Goal: Obtain resource: Obtain resource

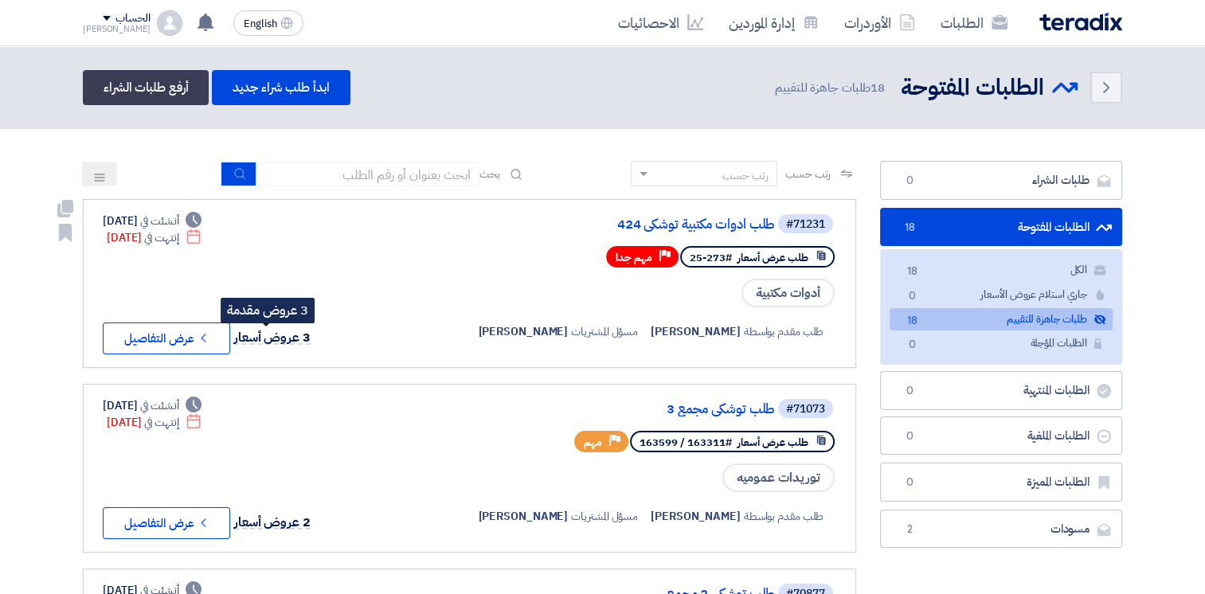
click at [279, 333] on span "3 عروض أسعار" at bounding box center [272, 337] width 76 height 19
click at [213, 329] on button "Check details عرض التفاصيل" at bounding box center [166, 339] width 127 height 32
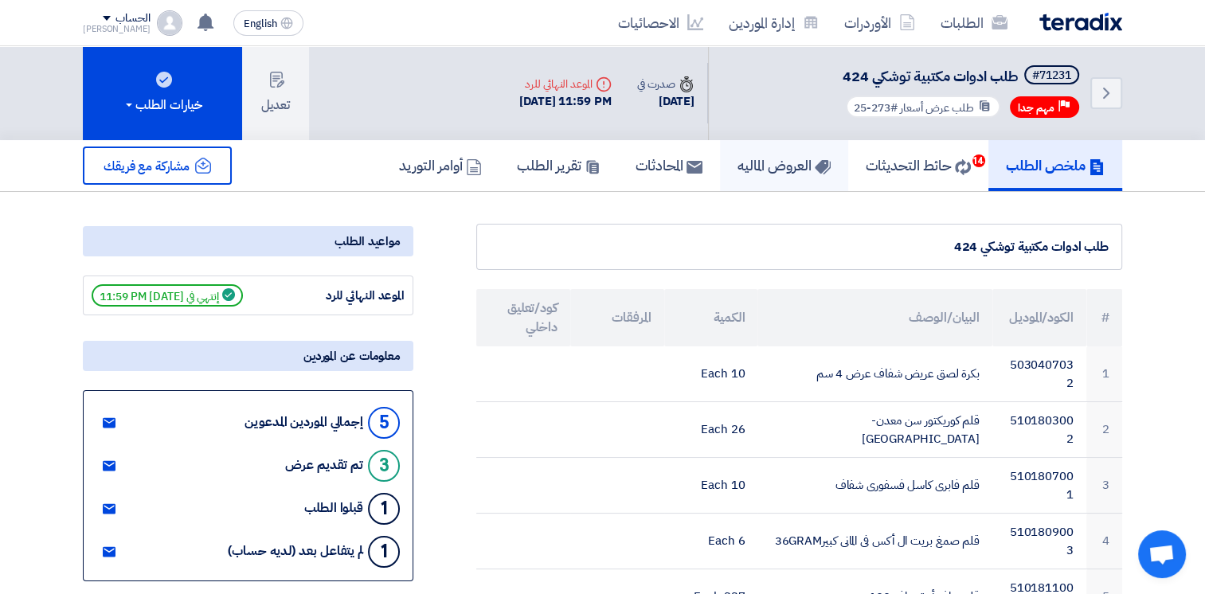
click at [773, 161] on h5 "العروض الماليه" at bounding box center [784, 165] width 93 height 18
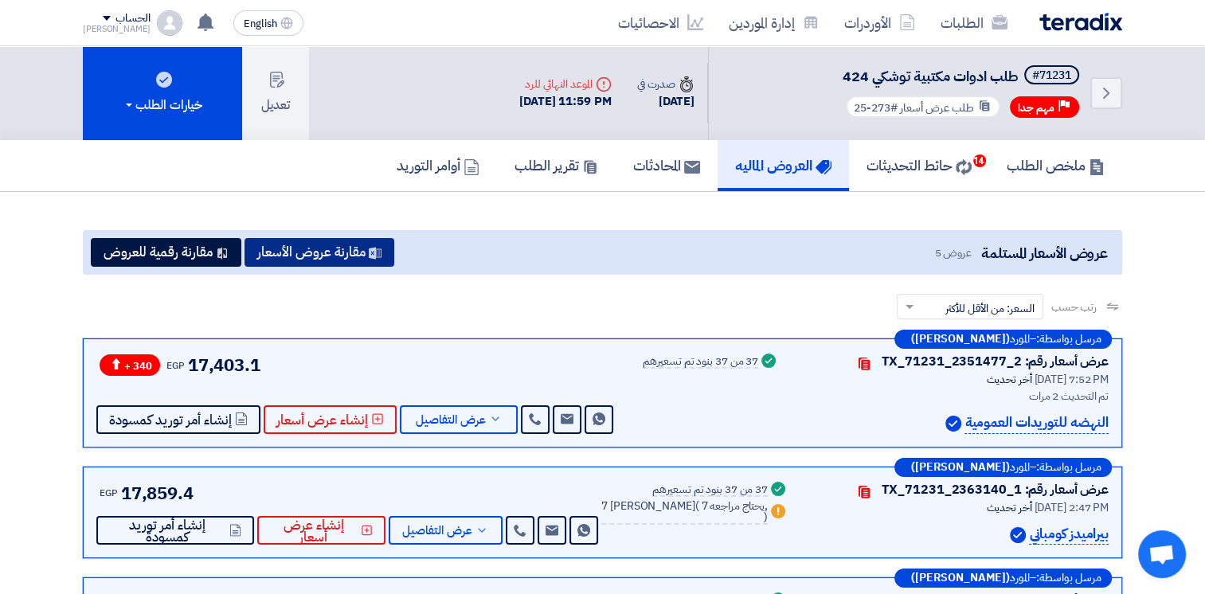
click at [366, 244] on button "مقارنة عروض الأسعار" at bounding box center [320, 252] width 150 height 29
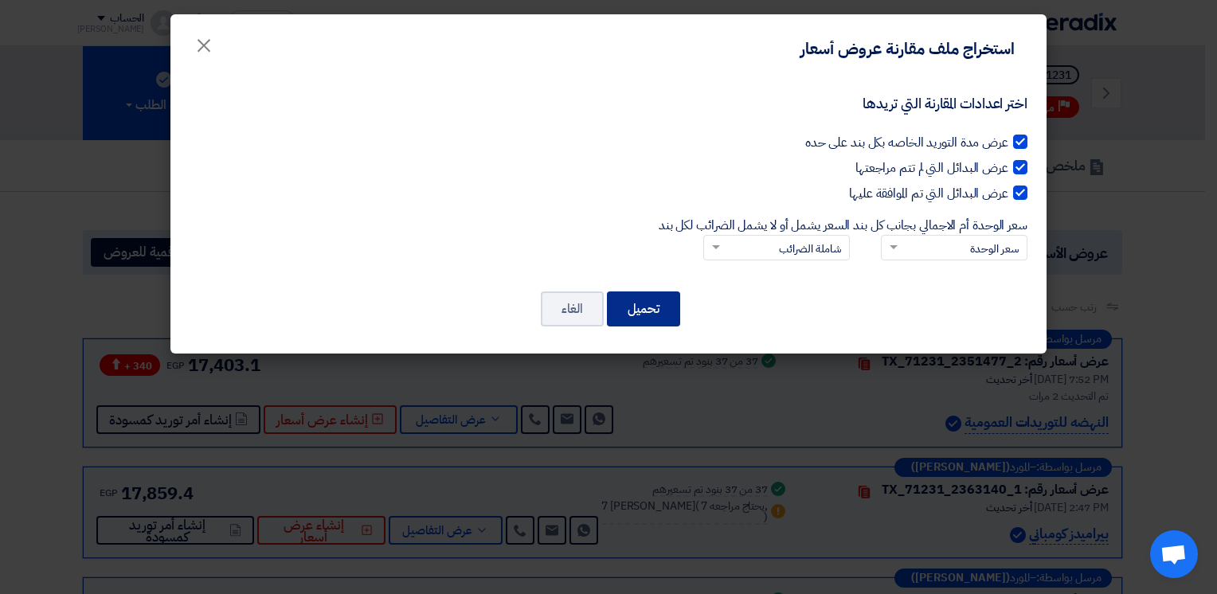
click at [650, 318] on button "تحميل" at bounding box center [643, 309] width 73 height 35
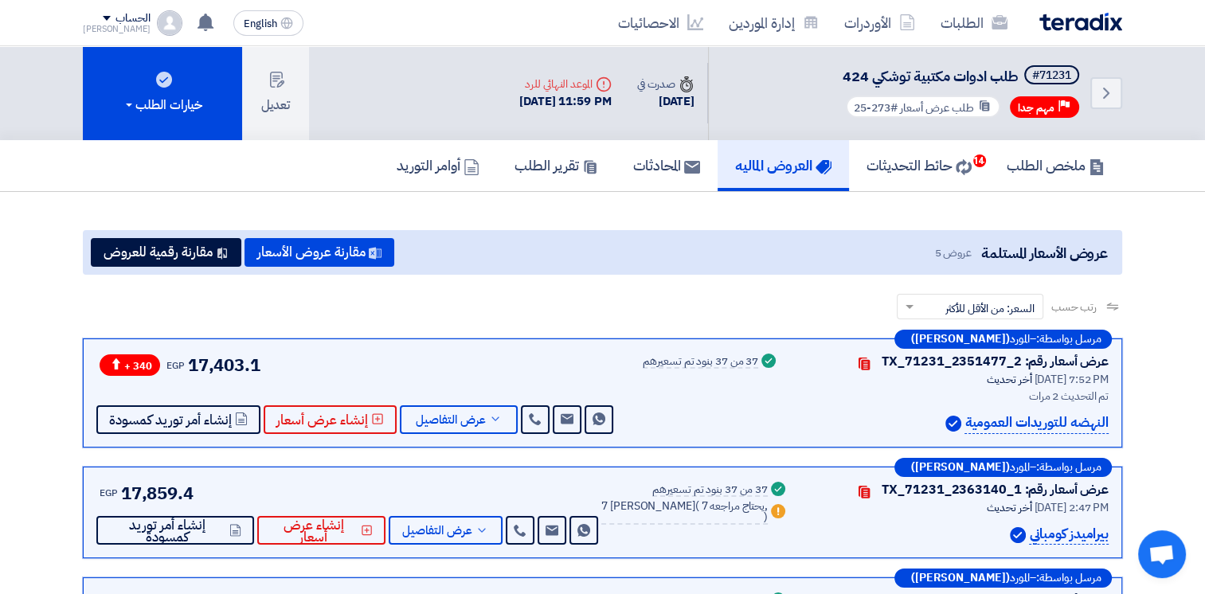
click at [729, 234] on div "عروض الأسعار المستلمة عروض 5 مقارنة عروض الأسعار مقارنة رقمية للعروض" at bounding box center [603, 252] width 1040 height 45
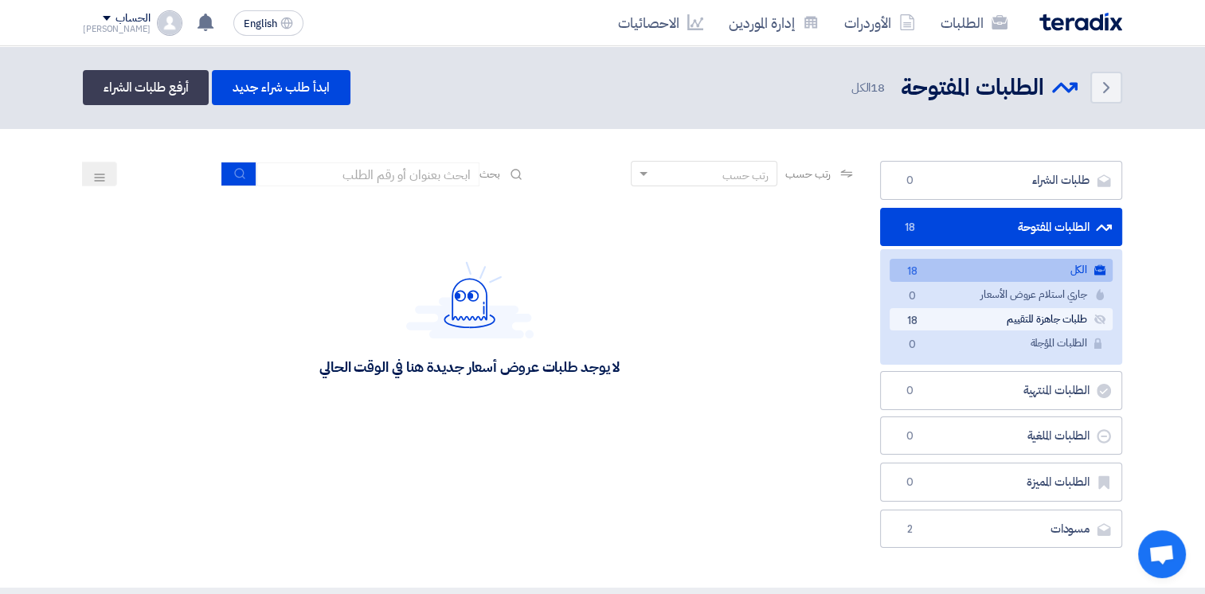
click at [1024, 319] on link "طلبات جاهزة للتقييم طلبات جاهزة للتقييم 18" at bounding box center [1001, 319] width 223 height 23
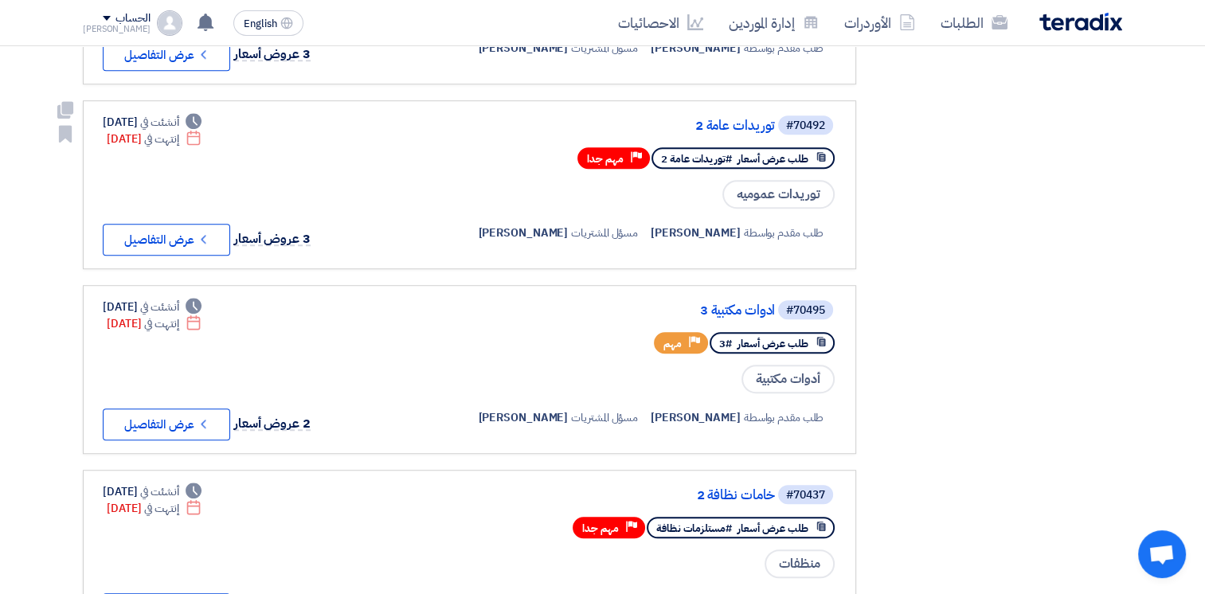
scroll to position [1115, 0]
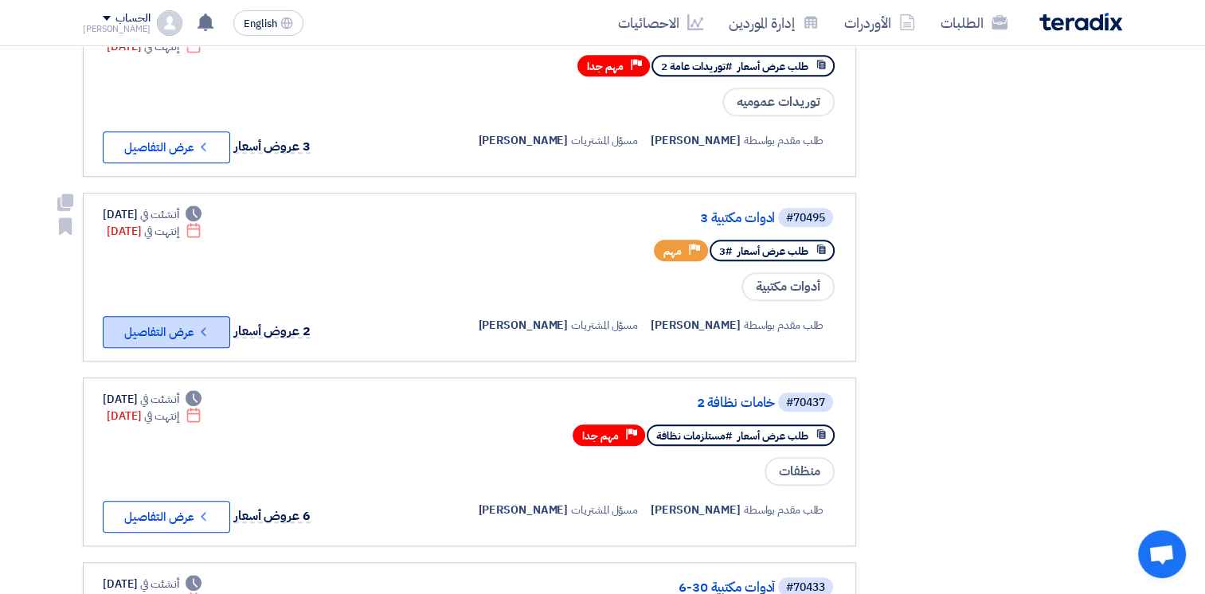
click at [188, 318] on button "Check details عرض التفاصيل" at bounding box center [166, 332] width 127 height 32
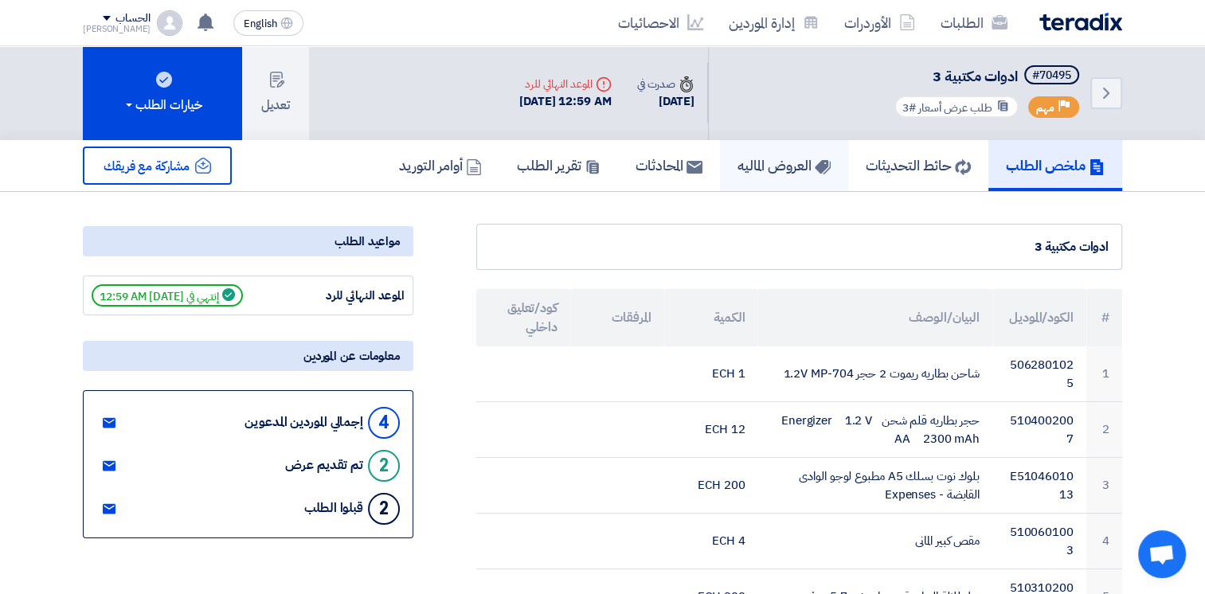
click at [793, 165] on h5 "العروض الماليه" at bounding box center [784, 165] width 93 height 18
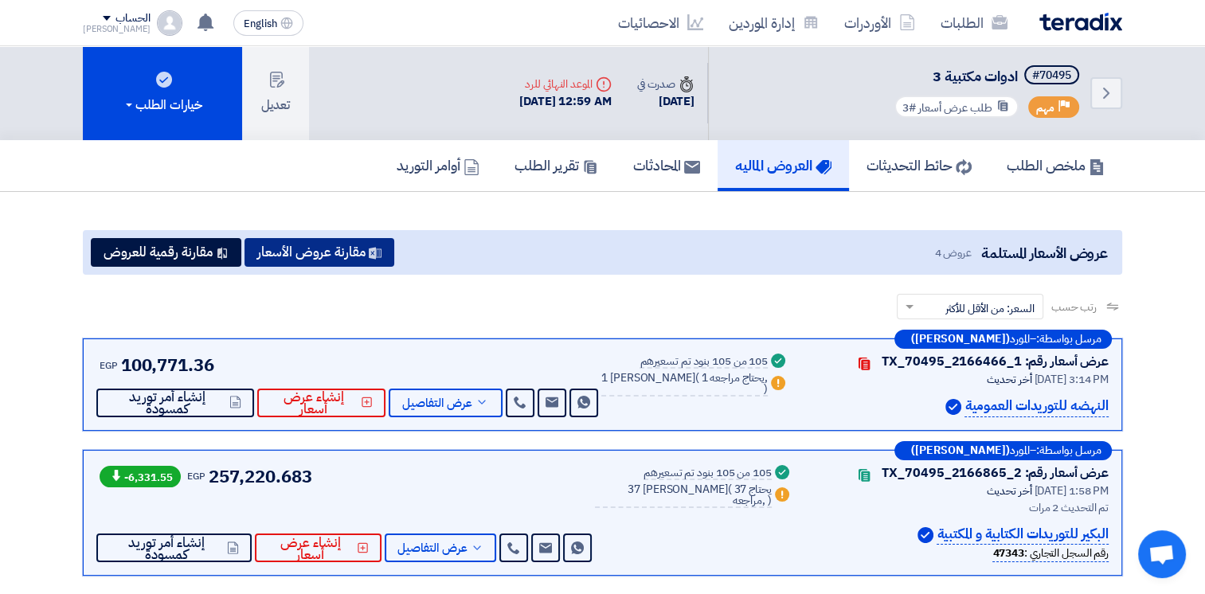
click at [377, 252] on use at bounding box center [375, 253] width 13 height 12
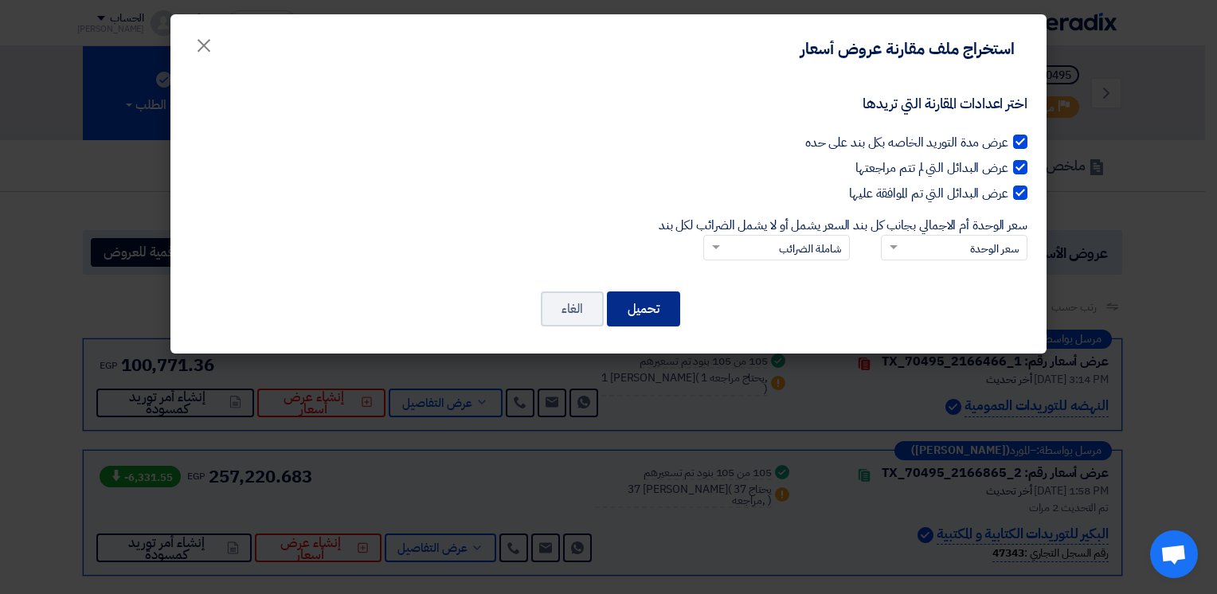
click at [658, 304] on button "تحميل" at bounding box center [643, 309] width 73 height 35
